Goal: Task Accomplishment & Management: Manage account settings

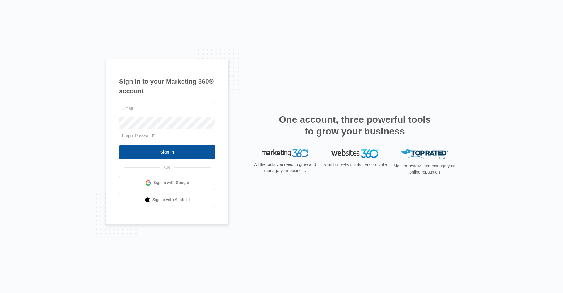
type input "[EMAIL_ADDRESS][DOMAIN_NAME]"
click at [169, 148] on input "Sign In" at bounding box center [167, 152] width 96 height 14
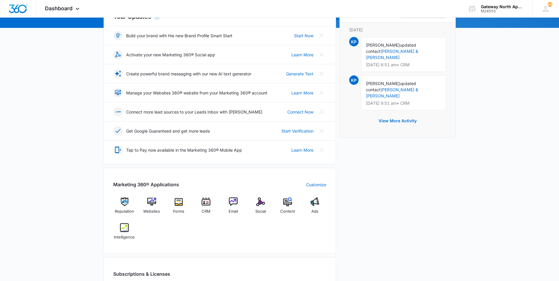
scroll to position [88, 0]
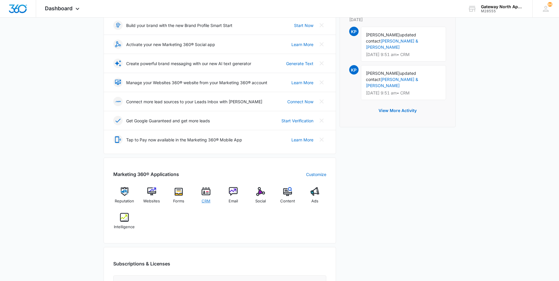
click at [208, 196] on div "CRM" at bounding box center [206, 197] width 23 height 21
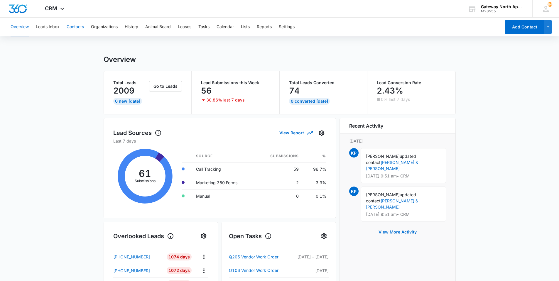
click at [76, 28] on button "Contacts" at bounding box center [75, 27] width 17 height 19
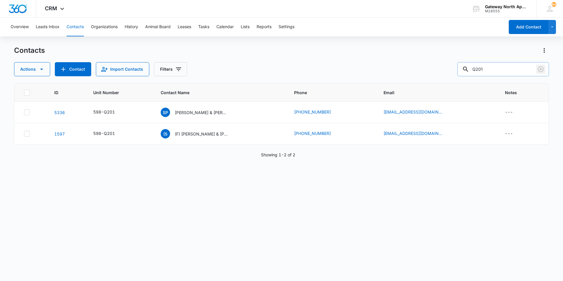
click at [537, 70] on button "Clear" at bounding box center [540, 69] width 9 height 9
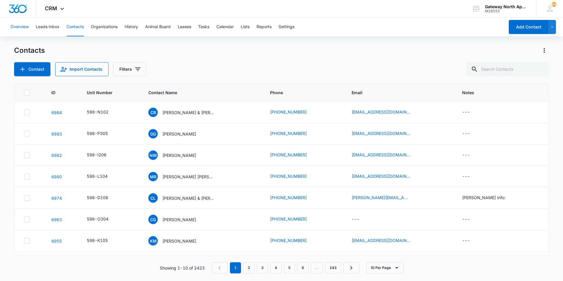
click at [27, 28] on button "Overview" at bounding box center [20, 27] width 18 height 19
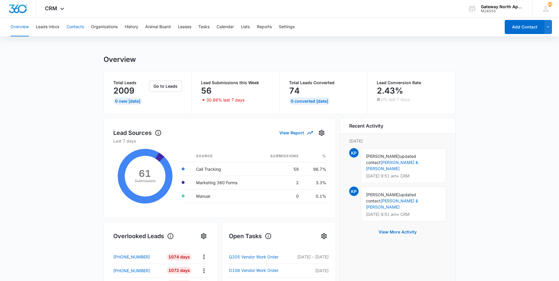
click at [76, 26] on button "Contacts" at bounding box center [75, 27] width 17 height 19
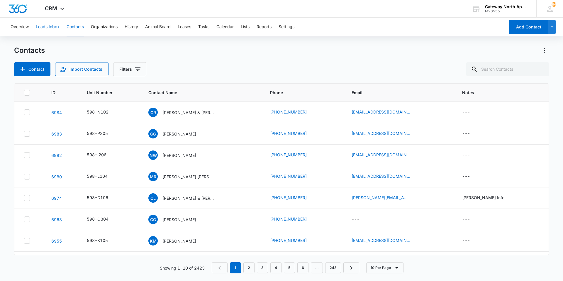
click at [48, 25] on button "Leads Inbox" at bounding box center [48, 27] width 24 height 19
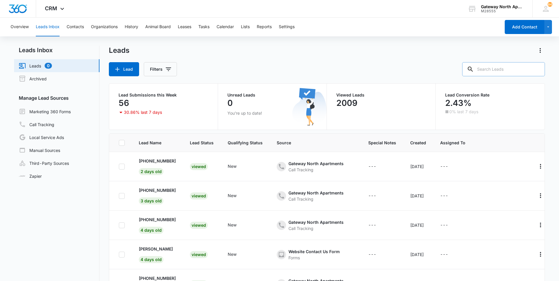
click at [518, 73] on input "text" at bounding box center [503, 69] width 83 height 14
type input "i"
click at [67, 25] on button "Contacts" at bounding box center [75, 27] width 17 height 19
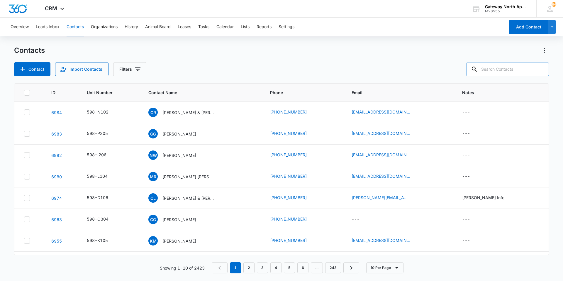
click at [494, 65] on input "text" at bounding box center [508, 69] width 83 height 14
type input "isaigh"
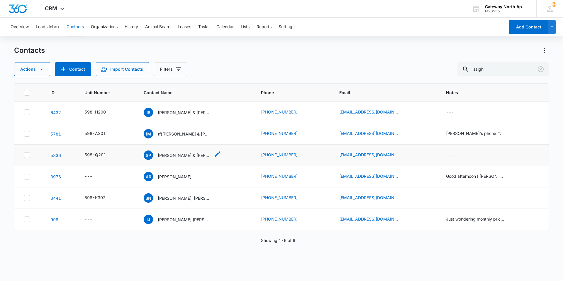
click at [176, 157] on p "[PERSON_NAME] & [PERSON_NAME]" at bounding box center [184, 155] width 53 height 6
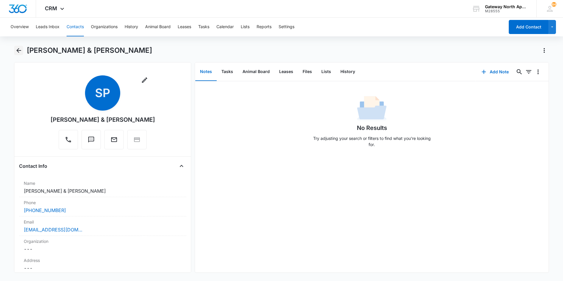
click at [17, 50] on icon "Back" at bounding box center [18, 50] width 5 height 5
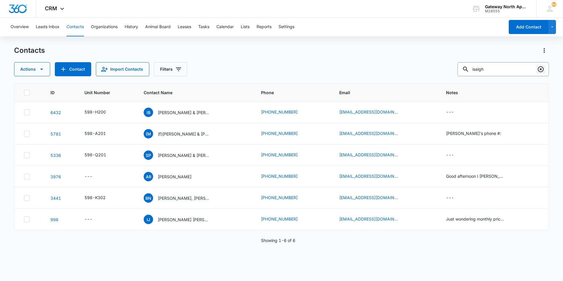
click at [542, 68] on icon "Clear" at bounding box center [541, 69] width 6 height 6
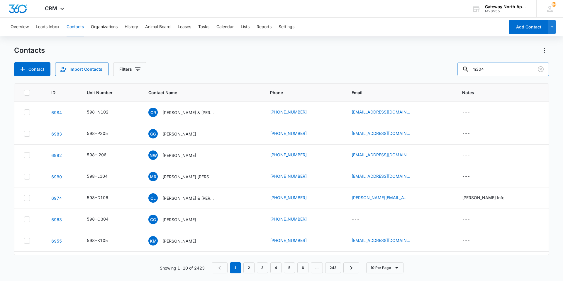
type input "m304"
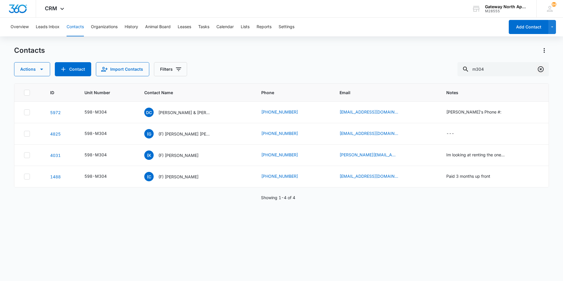
click at [542, 68] on icon "Clear" at bounding box center [541, 69] width 6 height 6
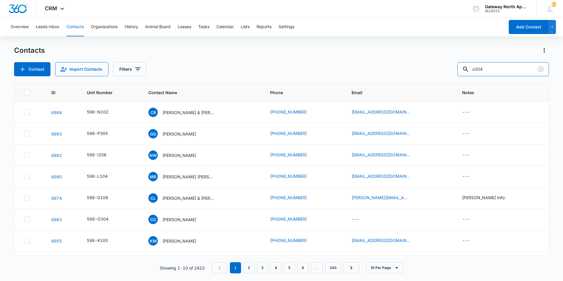
type input "o304"
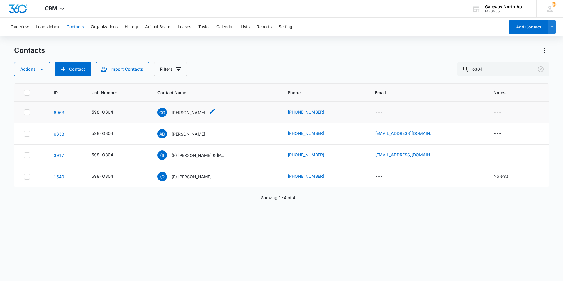
click at [179, 113] on p "[PERSON_NAME]" at bounding box center [189, 112] width 34 height 6
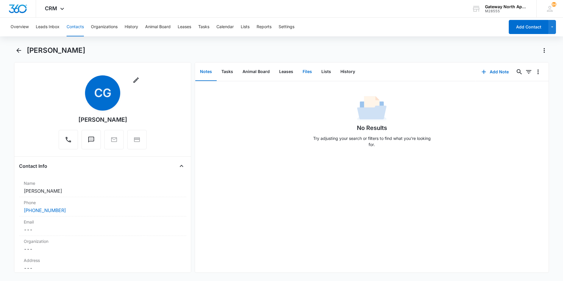
click at [303, 70] on button "Files" at bounding box center [307, 72] width 19 height 18
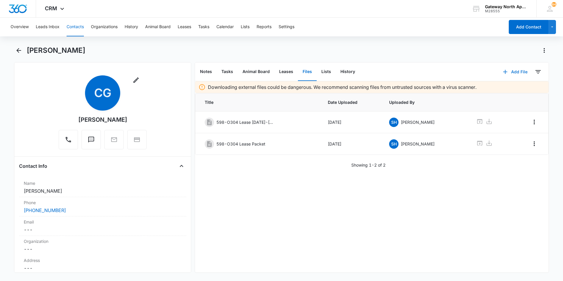
click at [510, 69] on button "Add File" at bounding box center [515, 72] width 36 height 14
click at [512, 89] on div "Upload Files" at bounding box center [507, 91] width 23 height 4
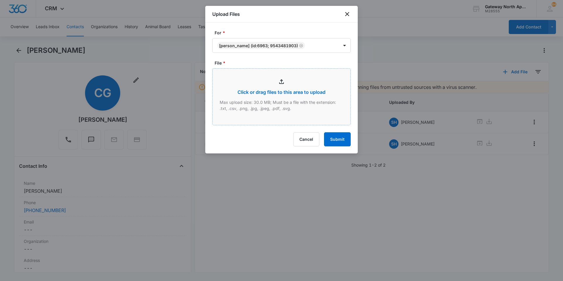
type input "C:\fakepath\Application O304_09292025173442.pdf"
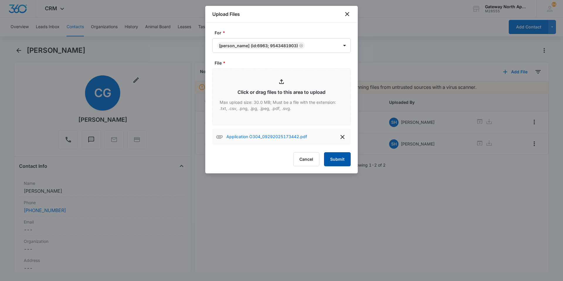
click at [335, 162] on button "Submit" at bounding box center [337, 159] width 27 height 14
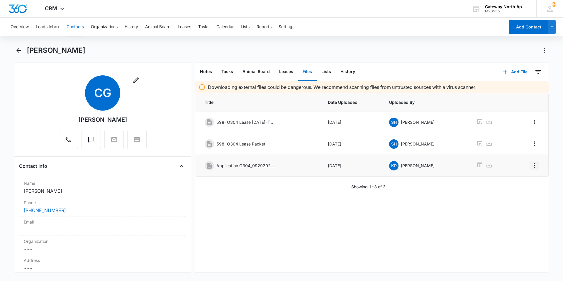
click at [532, 166] on icon "Overflow Menu" at bounding box center [534, 165] width 7 height 7
click at [520, 180] on div "Edit" at bounding box center [514, 182] width 12 height 4
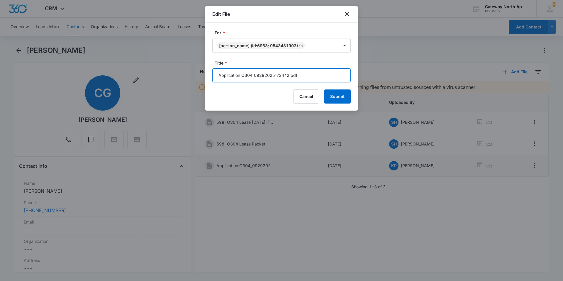
drag, startPoint x: 317, startPoint y: 76, endPoint x: 170, endPoint y: 84, distance: 147.3
click at [170, 84] on body "CRM Apps Reputation Websites Forms CRM Email Social Content Ads Intelligence Fi…" at bounding box center [281, 140] width 563 height 281
type input "598-O304 Application"
click at [339, 97] on button "Submit" at bounding box center [337, 97] width 27 height 14
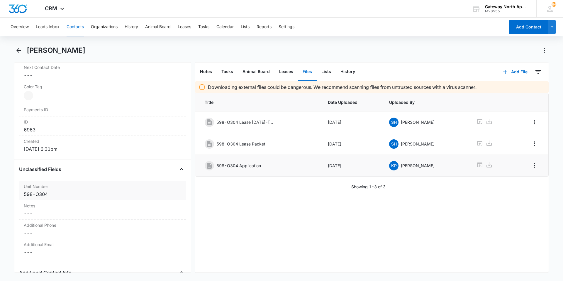
scroll to position [352, 0]
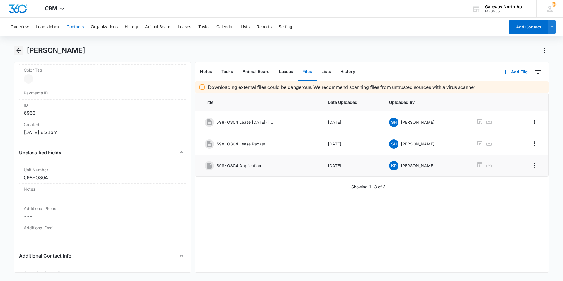
click at [16, 51] on icon "Back" at bounding box center [18, 50] width 7 height 7
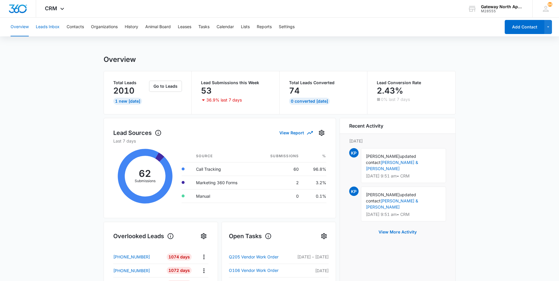
click at [43, 25] on button "Leads Inbox" at bounding box center [48, 27] width 24 height 19
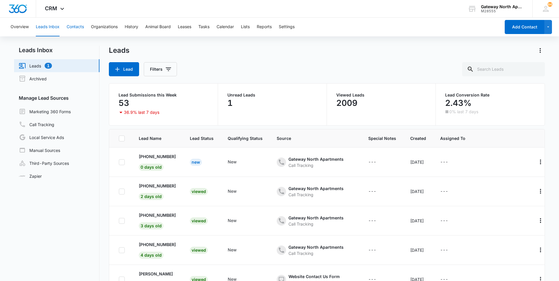
click at [71, 26] on button "Contacts" at bounding box center [75, 27] width 17 height 19
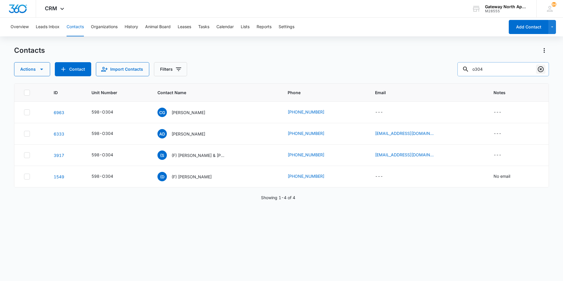
click at [540, 69] on icon "Clear" at bounding box center [541, 69] width 7 height 7
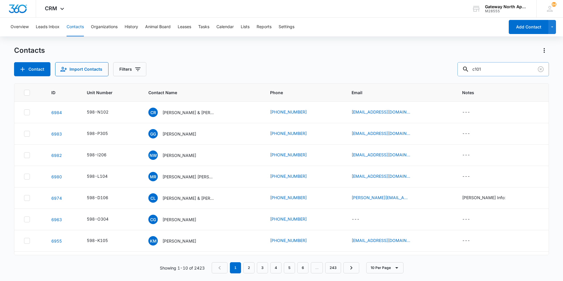
type input "c101"
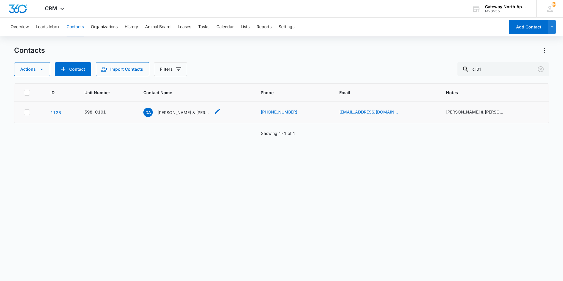
click at [187, 112] on p "[PERSON_NAME] & [PERSON_NAME]" at bounding box center [184, 112] width 53 height 6
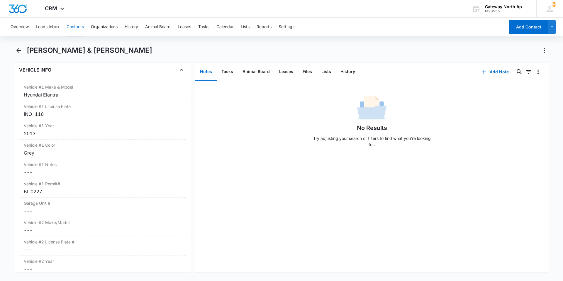
scroll to position [910, 0]
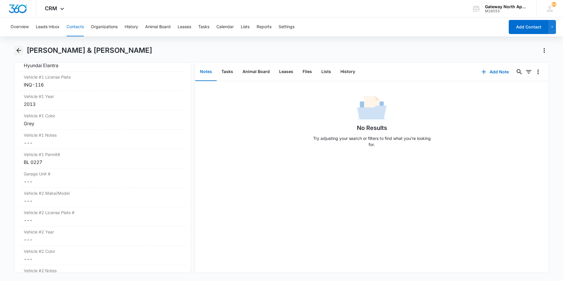
click at [20, 53] on icon "Back" at bounding box center [18, 50] width 7 height 7
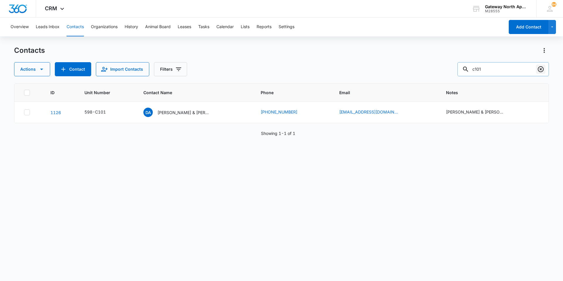
click at [543, 68] on icon "Clear" at bounding box center [541, 69] width 7 height 7
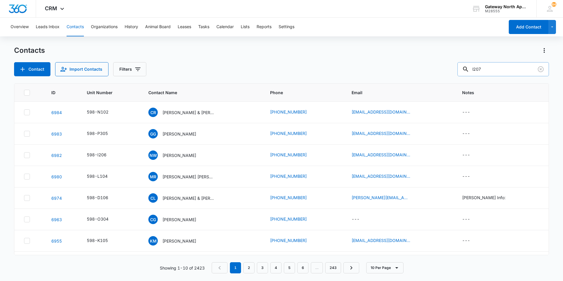
type input "l207"
